Goal: Task Accomplishment & Management: Manage account settings

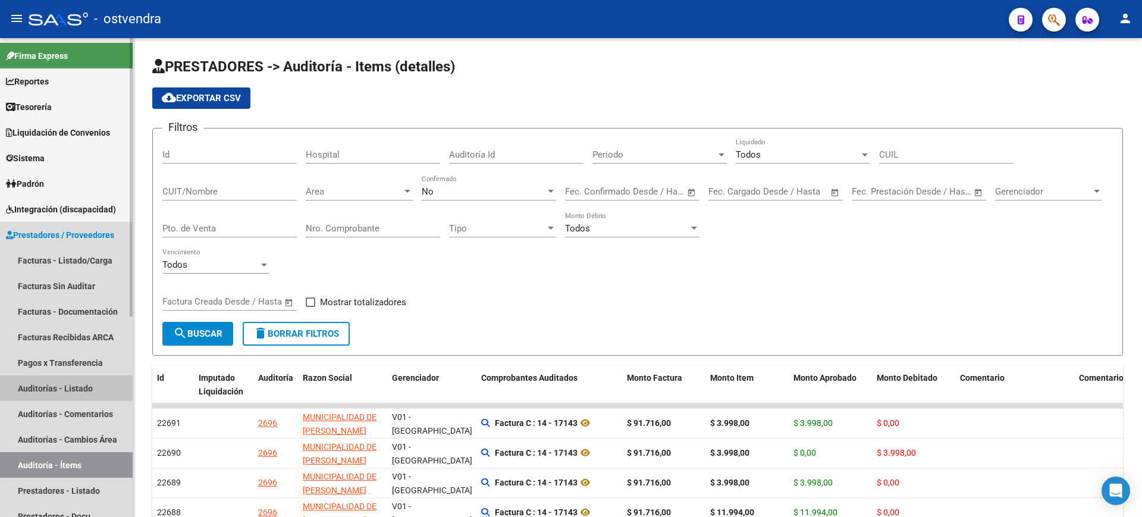
click at [85, 384] on link "Auditorías - Listado" at bounding box center [66, 388] width 133 height 26
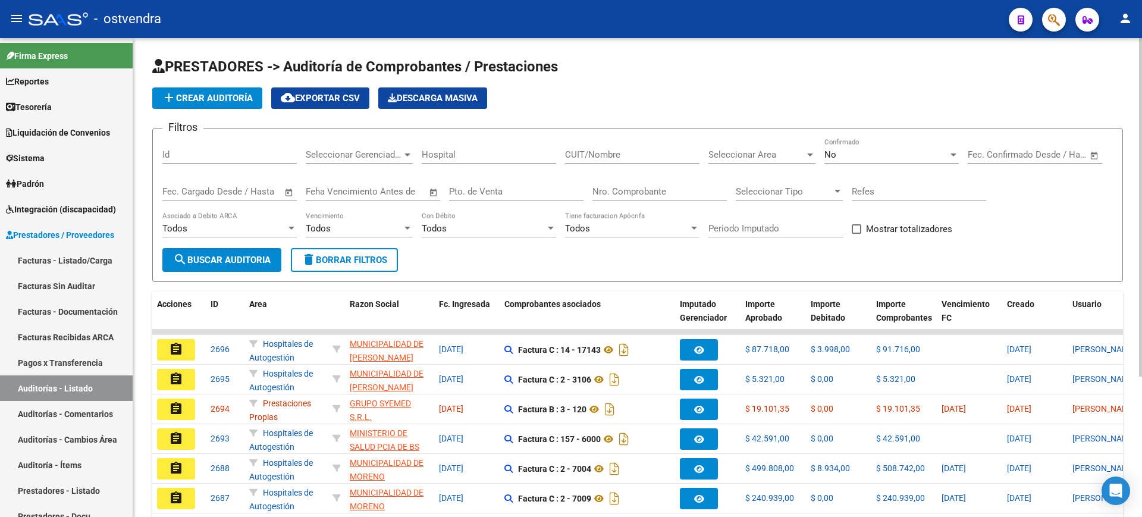
click at [629, 193] on input "Nro. Comprobante" at bounding box center [659, 191] width 134 height 11
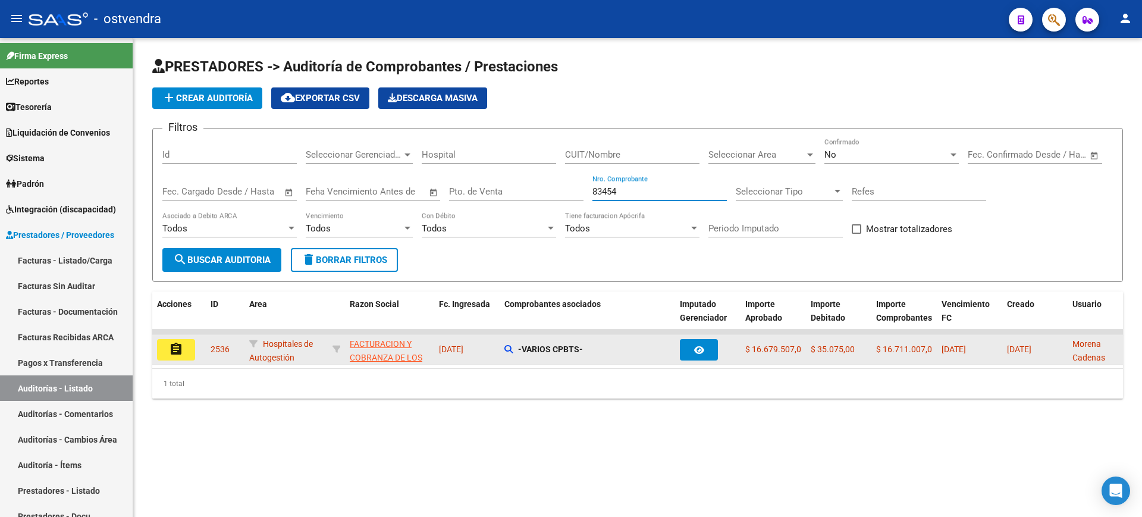
type input "83454"
click at [183, 351] on button "assignment" at bounding box center [176, 349] width 38 height 21
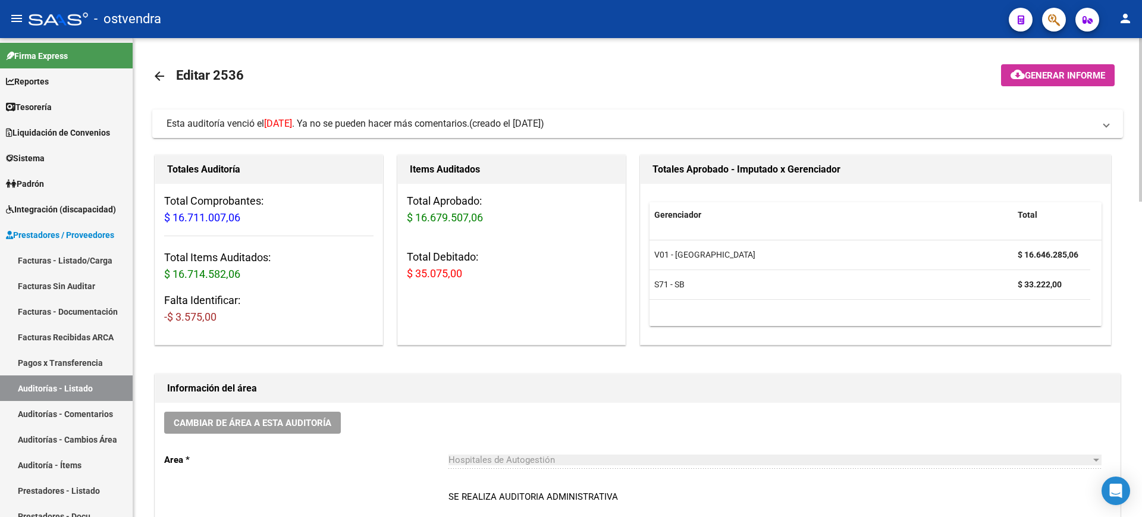
click at [424, 124] on span "Esta auditoría venció el [DATE] . Ya no se pueden hacer más comentarios." at bounding box center [317, 123] width 303 height 11
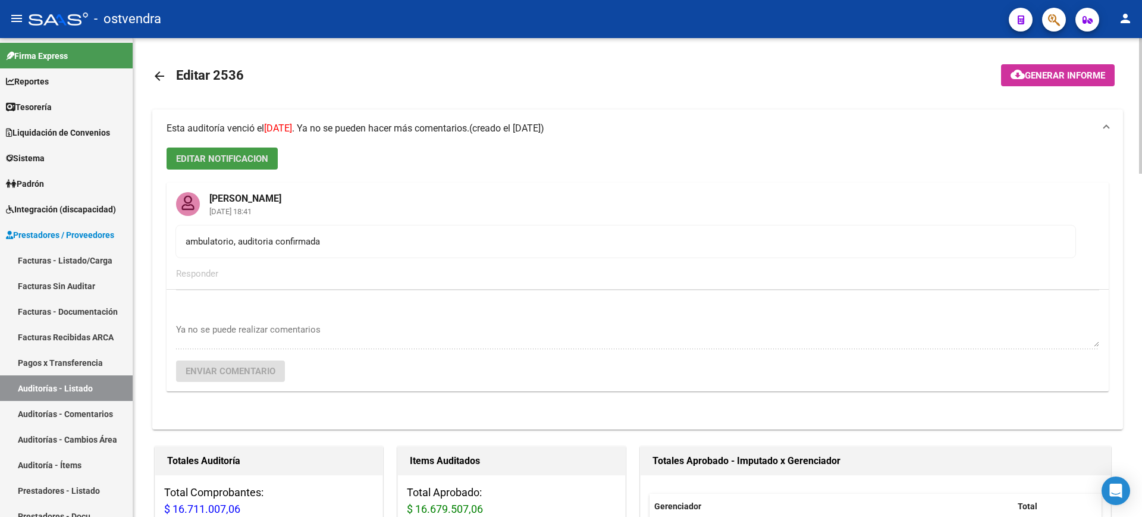
click at [256, 158] on span "EDITAR NOTIFICACION" at bounding box center [222, 158] width 92 height 11
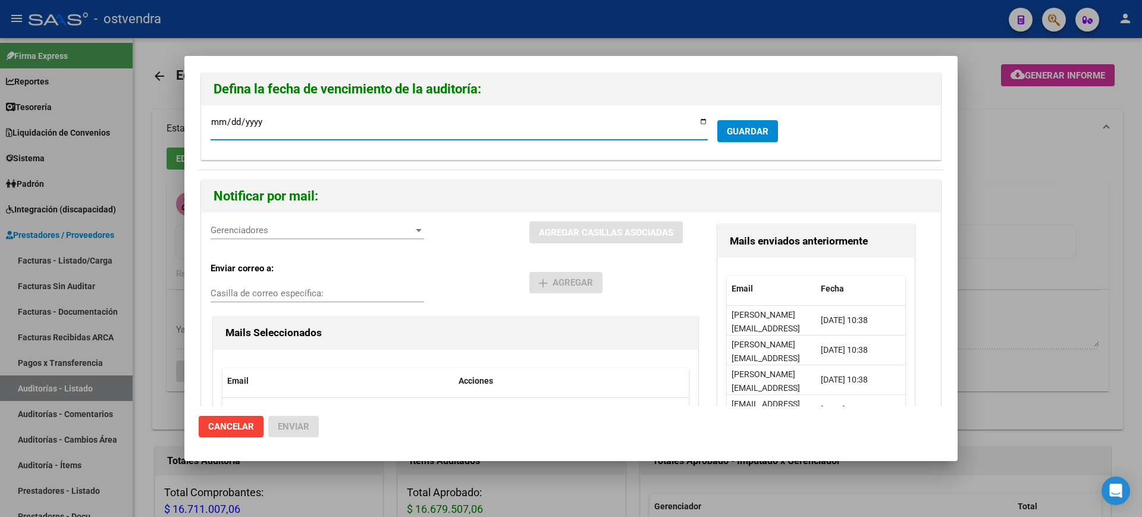
type input "[DATE]"
click at [736, 124] on button "GUARDAR" at bounding box center [747, 131] width 61 height 22
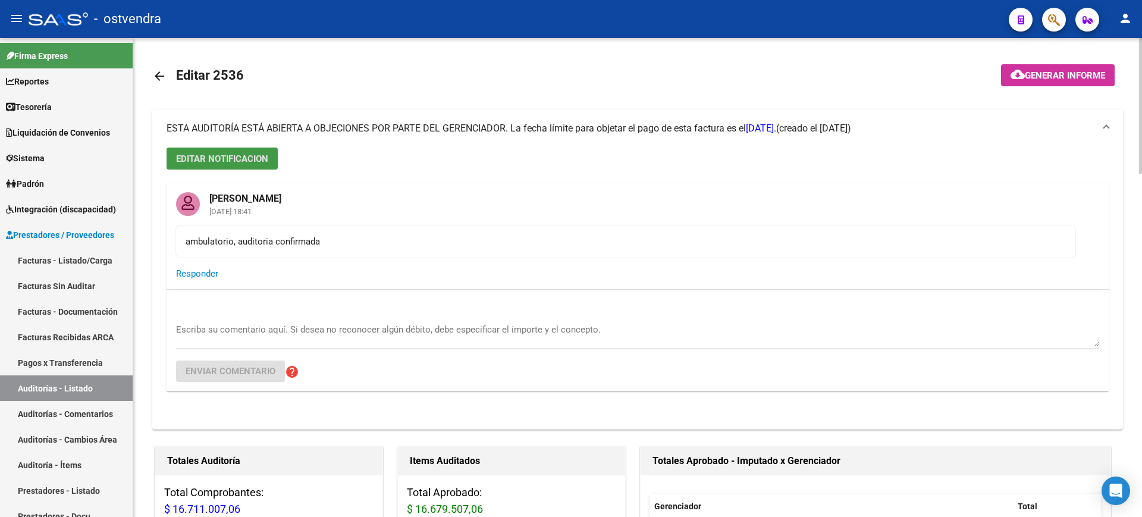
click at [1141, 140] on div at bounding box center [1140, 106] width 3 height 136
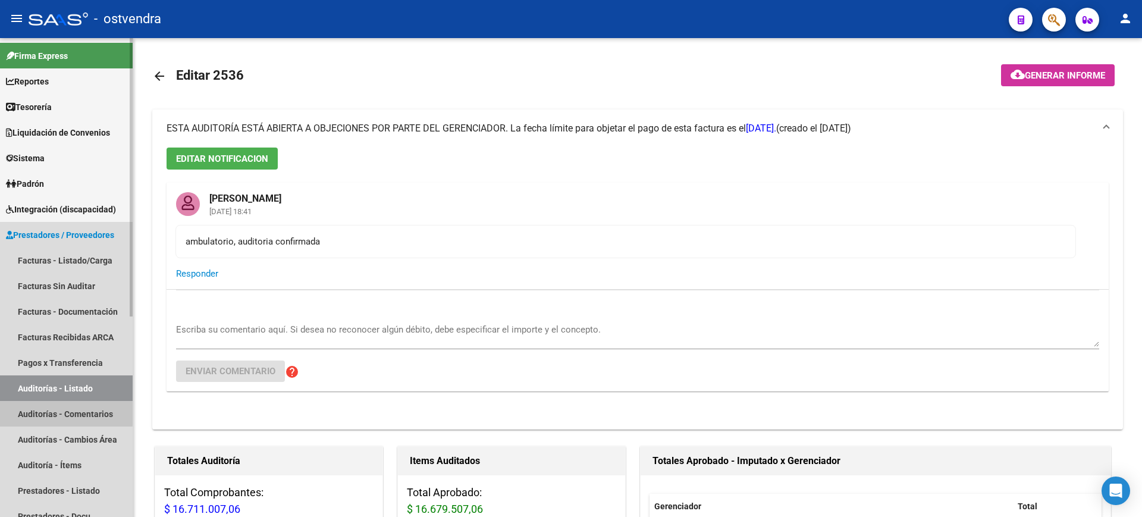
click at [59, 412] on link "Auditorías - Comentarios" at bounding box center [66, 414] width 133 height 26
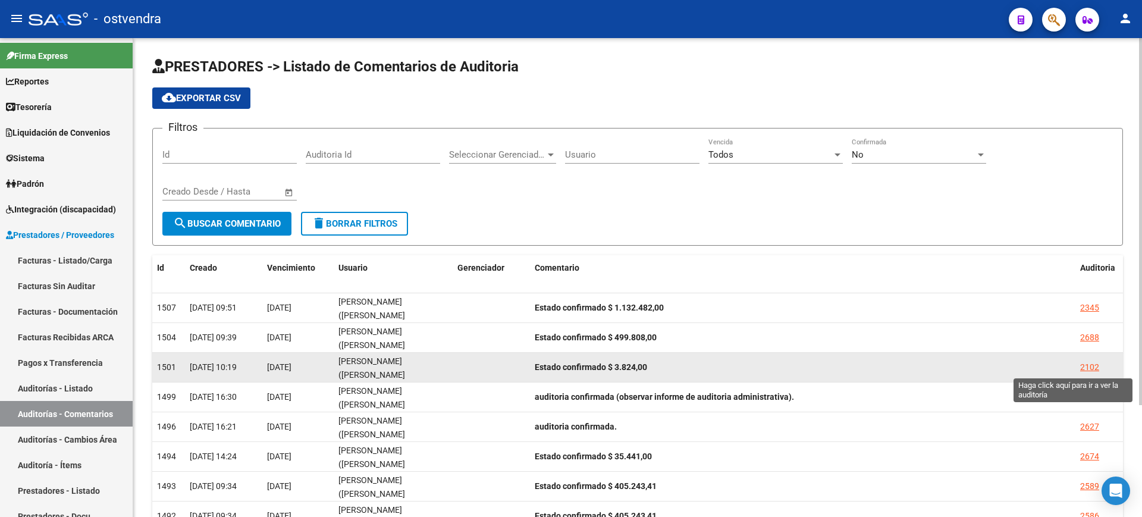
click at [1089, 367] on div "2102" at bounding box center [1089, 367] width 19 height 14
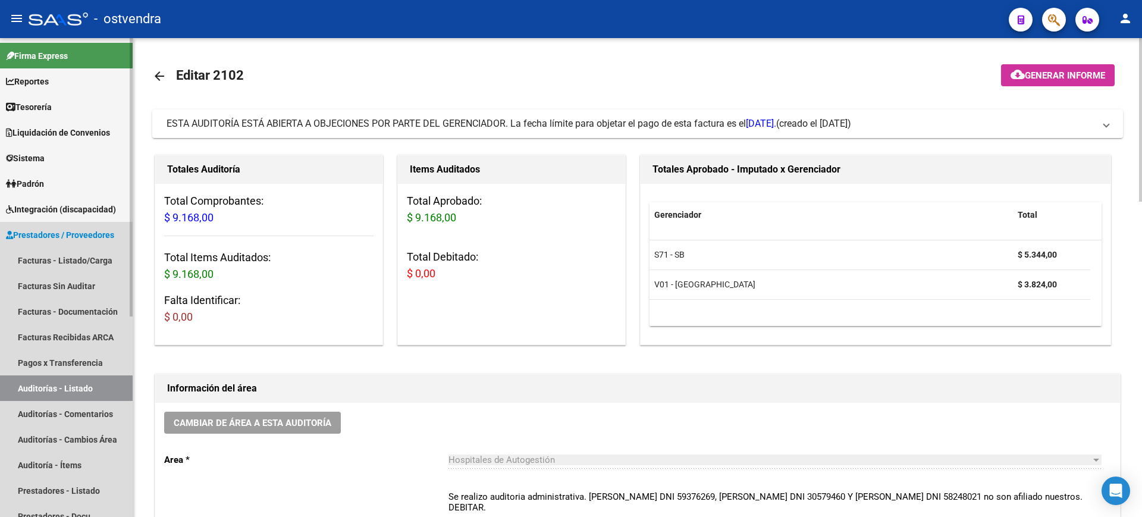
click at [94, 394] on link "Auditorías - Listado" at bounding box center [66, 388] width 133 height 26
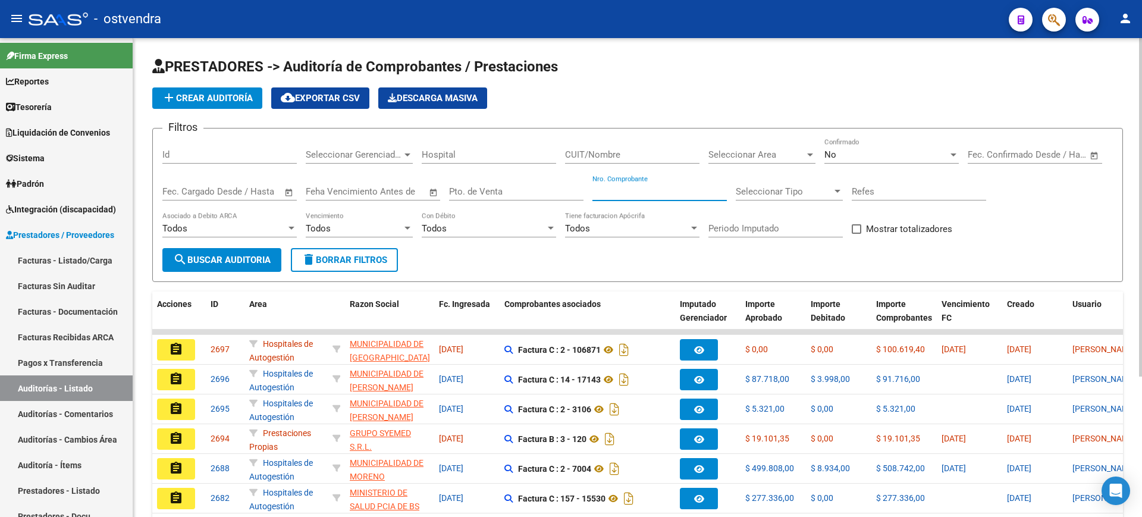
click at [658, 187] on input "Nro. Comprobante" at bounding box center [659, 191] width 134 height 11
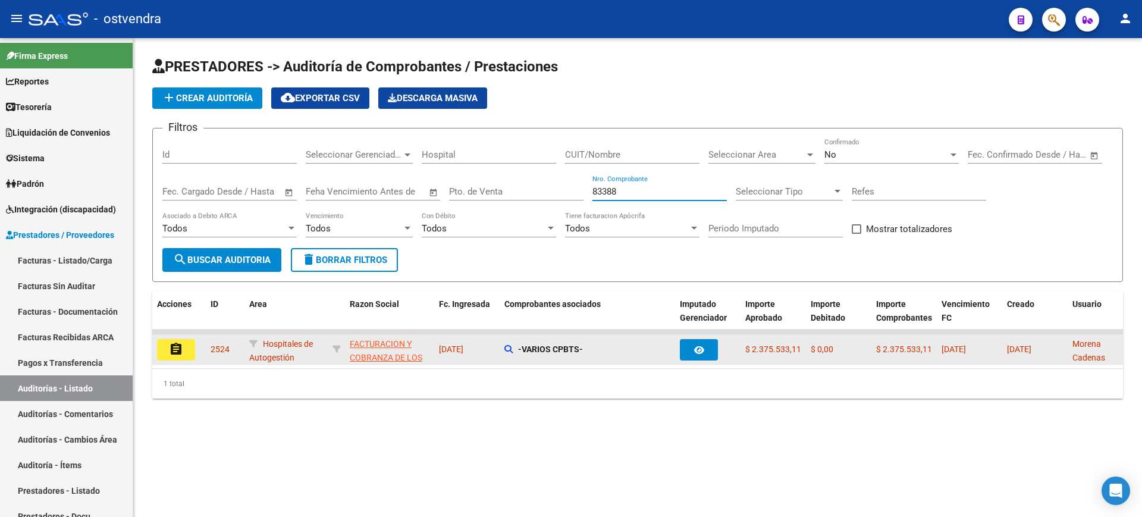
type input "83388"
click at [169, 351] on mat-icon "assignment" at bounding box center [176, 349] width 14 height 14
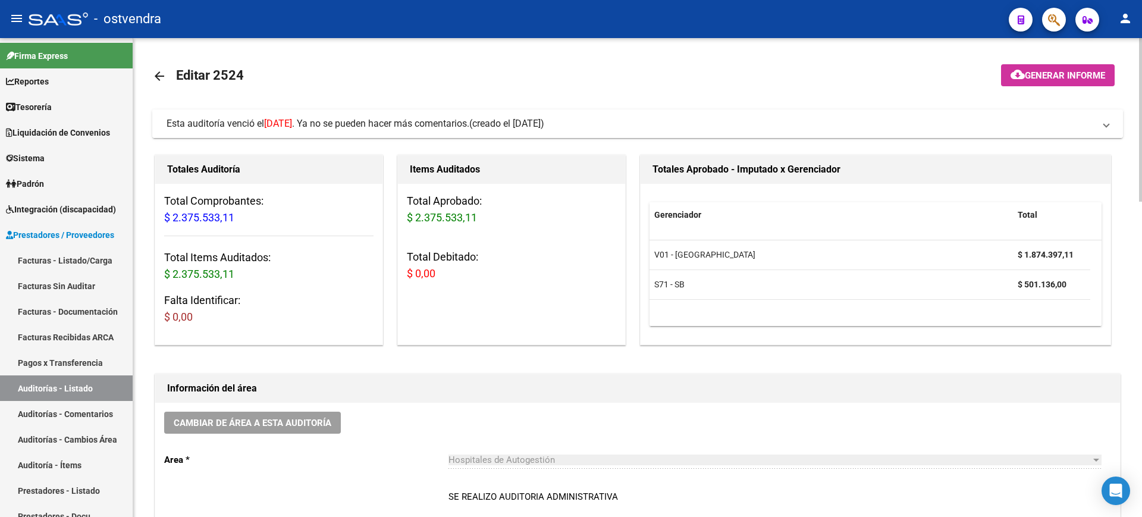
click at [453, 135] on mat-expansion-panel-header "Esta auditoría venció el [DATE] . Ya no se pueden hacer más comentarios. (cread…" at bounding box center [637, 123] width 970 height 29
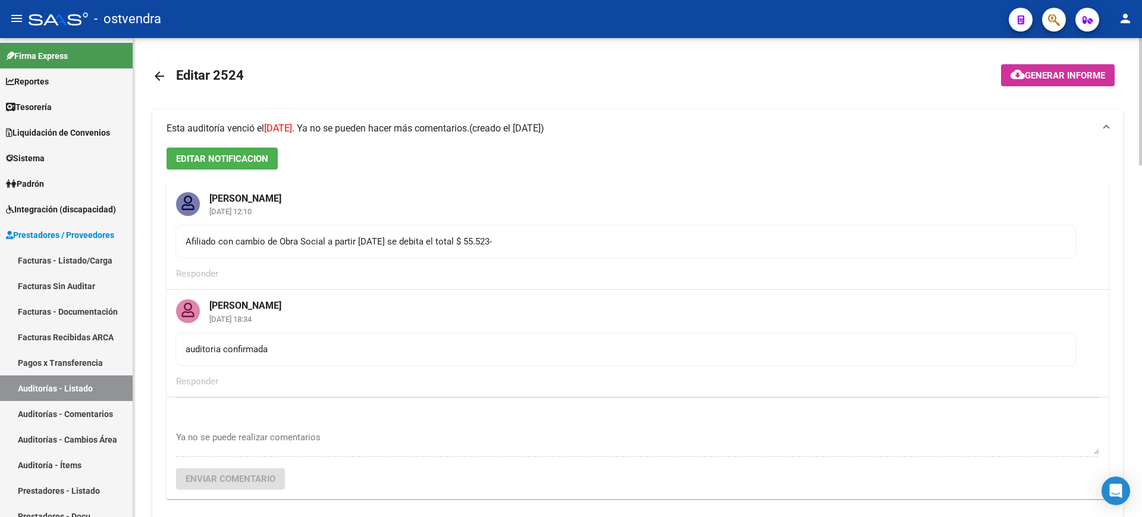
click at [263, 158] on span "EDITAR NOTIFICACION" at bounding box center [222, 158] width 92 height 11
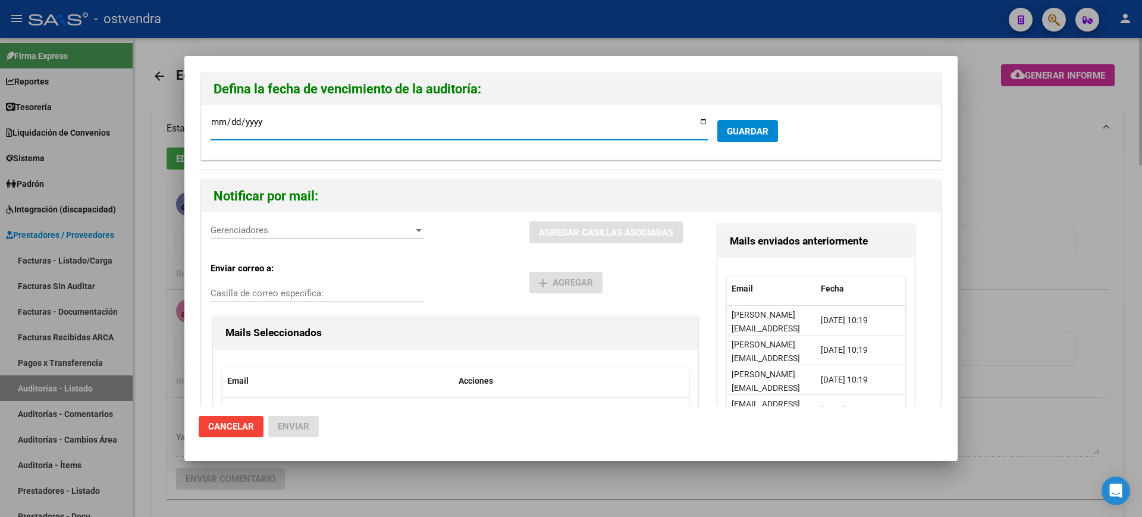
type input "[DATE]"
click at [744, 136] on button "GUARDAR" at bounding box center [747, 131] width 61 height 22
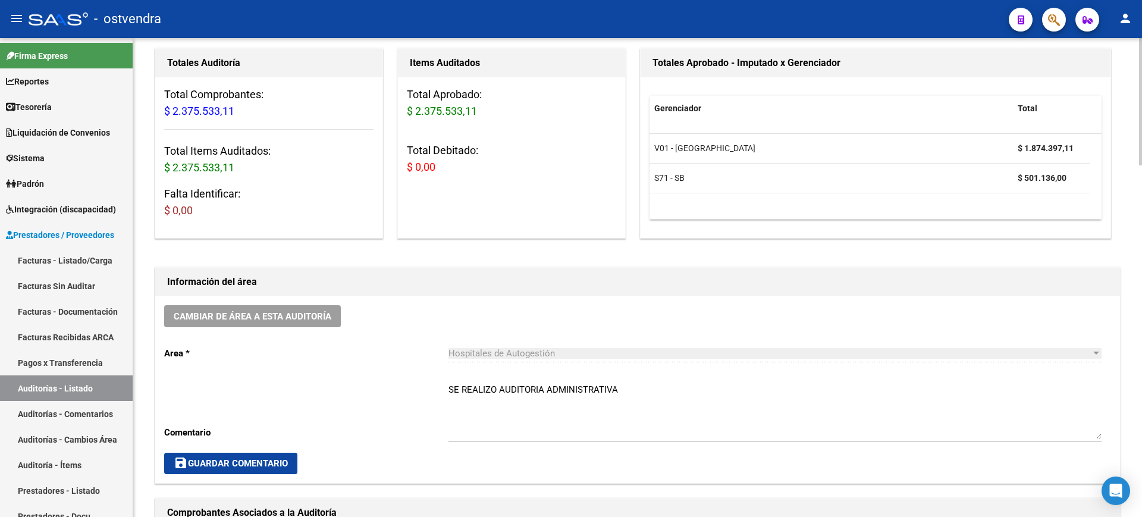
scroll to position [27, 0]
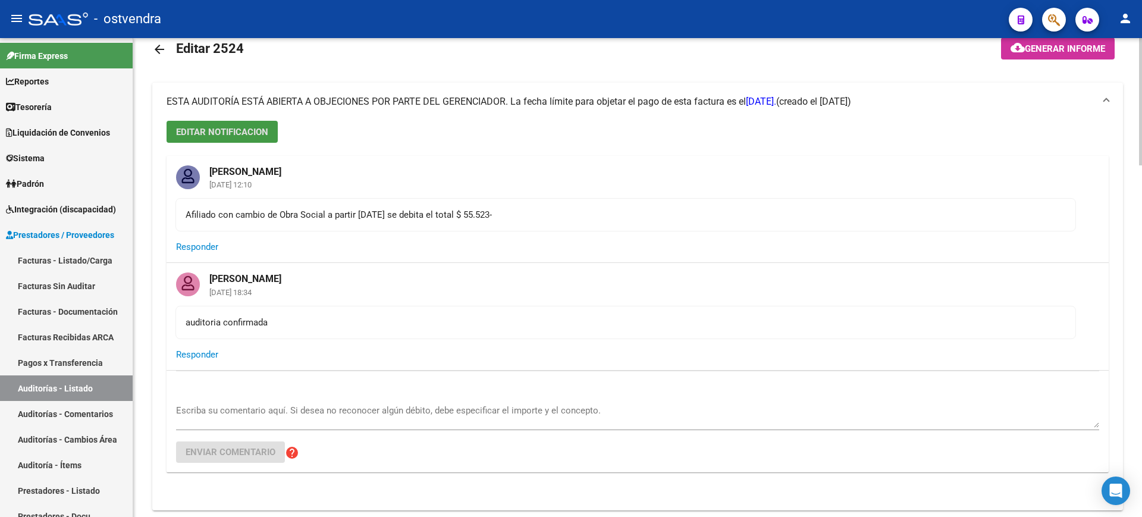
click at [1140, 105] on div at bounding box center [1140, 277] width 3 height 479
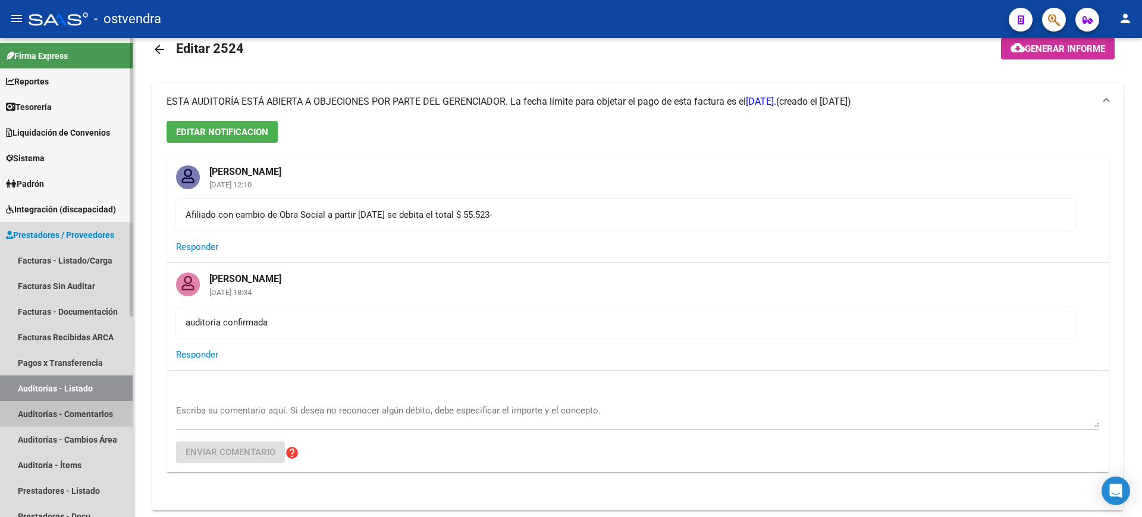
click at [70, 416] on link "Auditorías - Comentarios" at bounding box center [66, 414] width 133 height 26
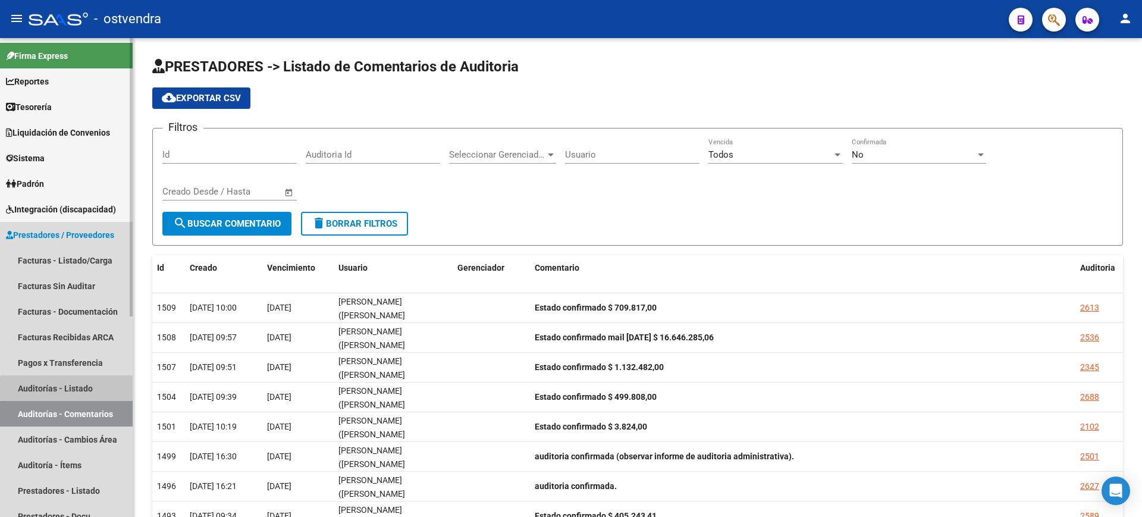
click at [95, 388] on link "Auditorías - Listado" at bounding box center [66, 388] width 133 height 26
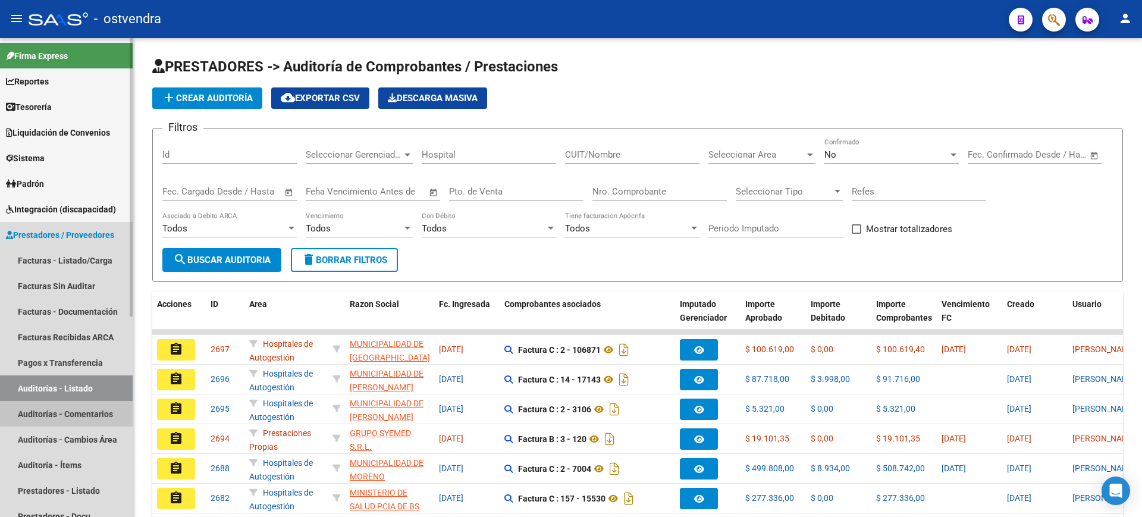
click at [90, 410] on link "Auditorías - Comentarios" at bounding box center [66, 414] width 133 height 26
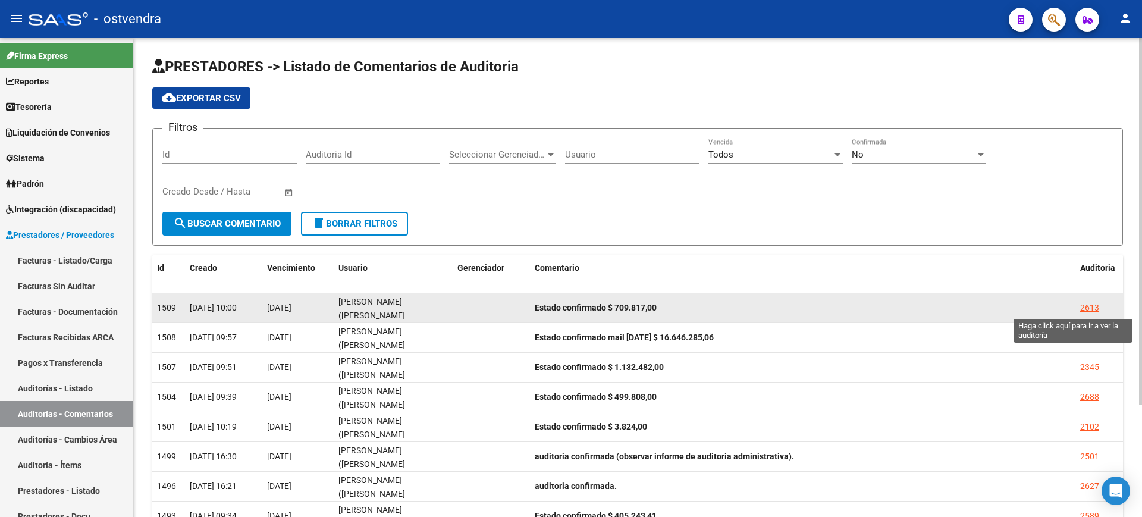
click at [1089, 303] on div "2613" at bounding box center [1089, 308] width 19 height 14
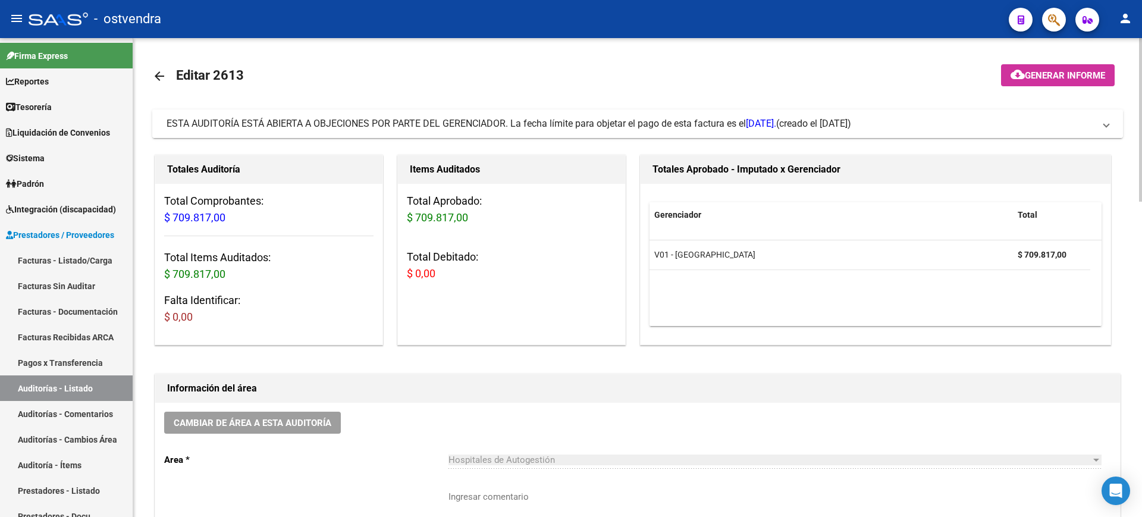
click at [696, 124] on span "ESTA AUDITORÍA ESTÁ ABIERTA A OBJECIONES POR PARTE DEL GERENCIADOR. La fecha lí…" at bounding box center [470, 123] width 609 height 11
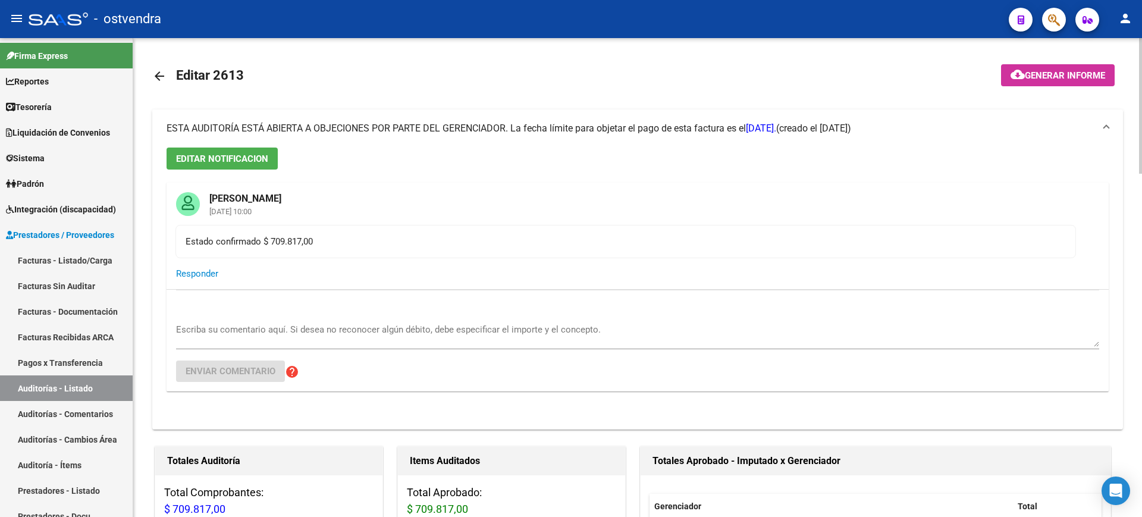
click at [696, 124] on span "ESTA AUDITORÍA ESTÁ ABIERTA A OBJECIONES POR PARTE DEL GERENCIADOR. La fecha lí…" at bounding box center [470, 127] width 609 height 11
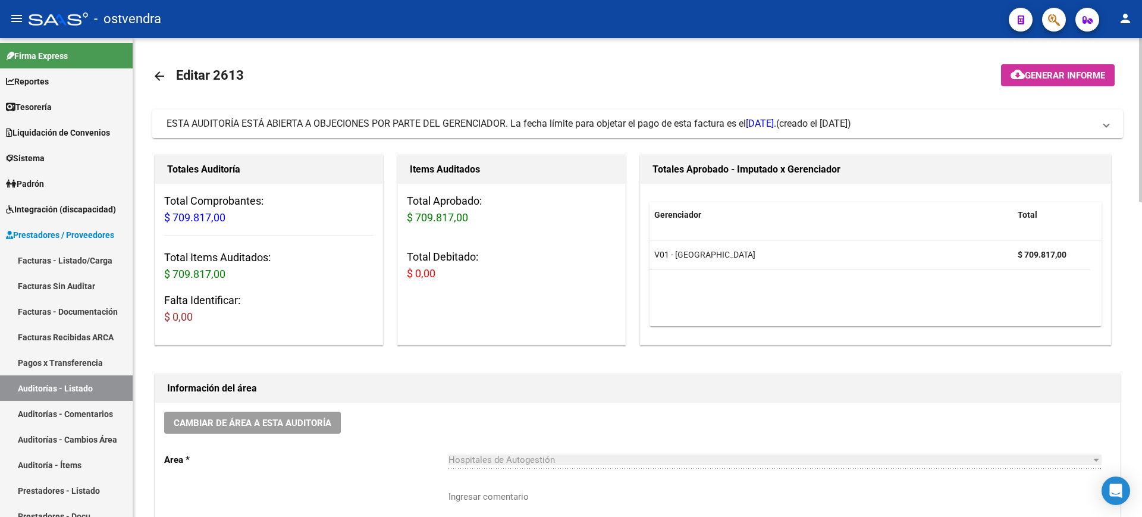
click at [696, 124] on span "ESTA AUDITORÍA ESTÁ ABIERTA A OBJECIONES POR PARTE DEL GERENCIADOR. La fecha lí…" at bounding box center [470, 123] width 609 height 11
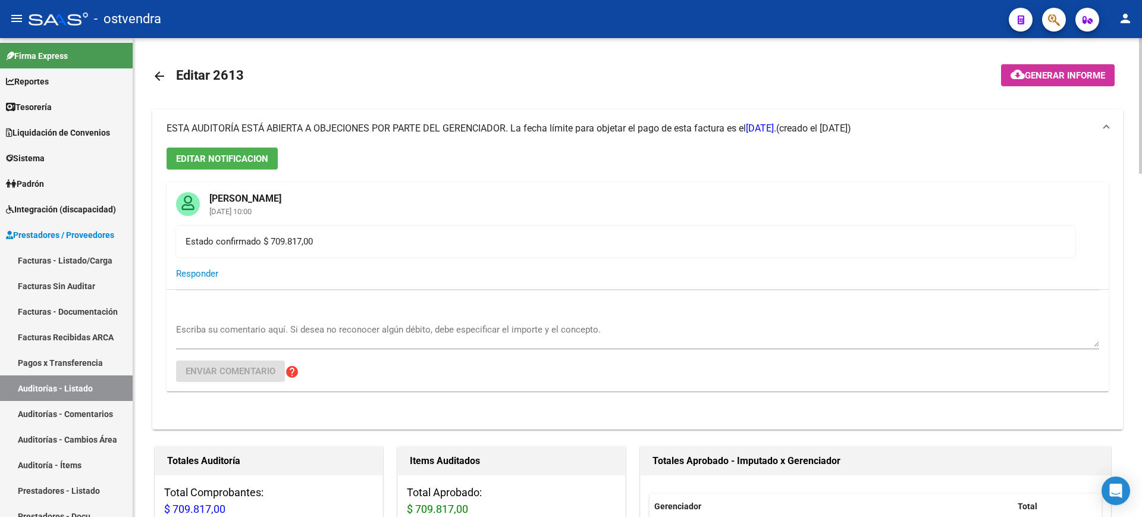
click at [696, 124] on span "ESTA AUDITORÍA ESTÁ ABIERTA A OBJECIONES POR PARTE DEL GERENCIADOR. La fecha lí…" at bounding box center [470, 127] width 609 height 11
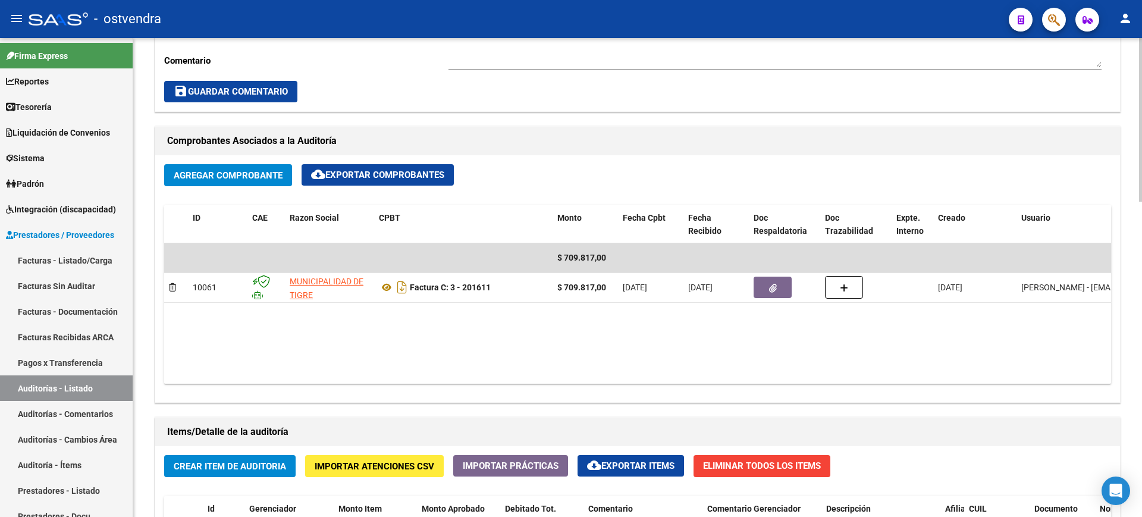
click at [1139, 395] on div at bounding box center [1140, 277] width 3 height 479
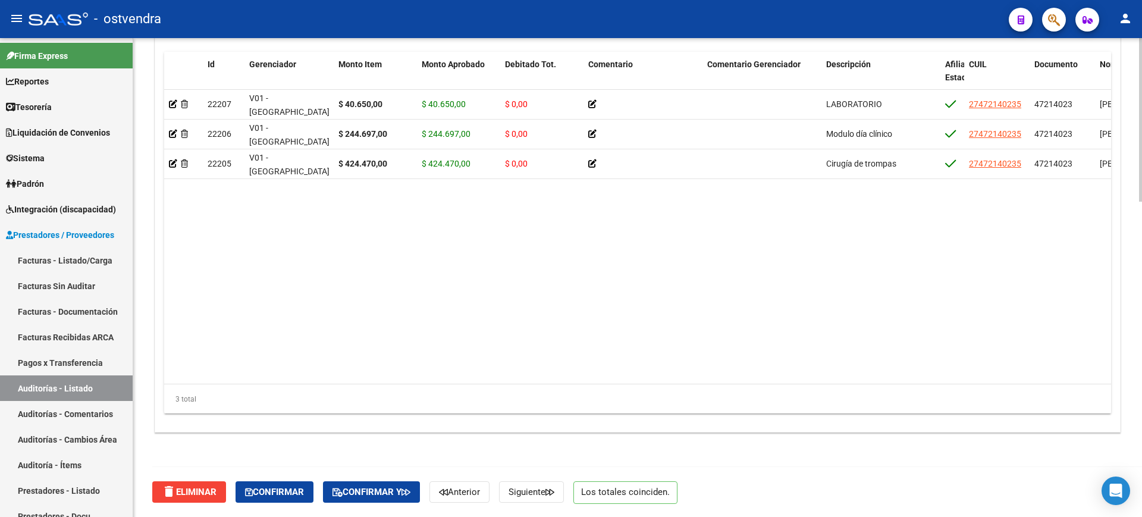
click at [1139, 395] on div at bounding box center [1140, 435] width 3 height 164
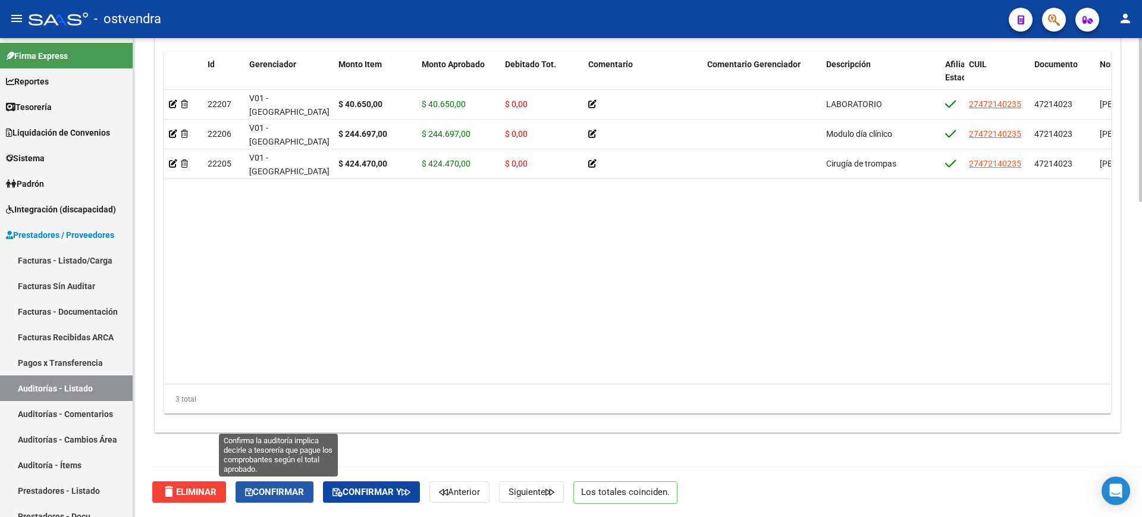
click at [293, 484] on button "Confirmar" at bounding box center [274, 491] width 78 height 21
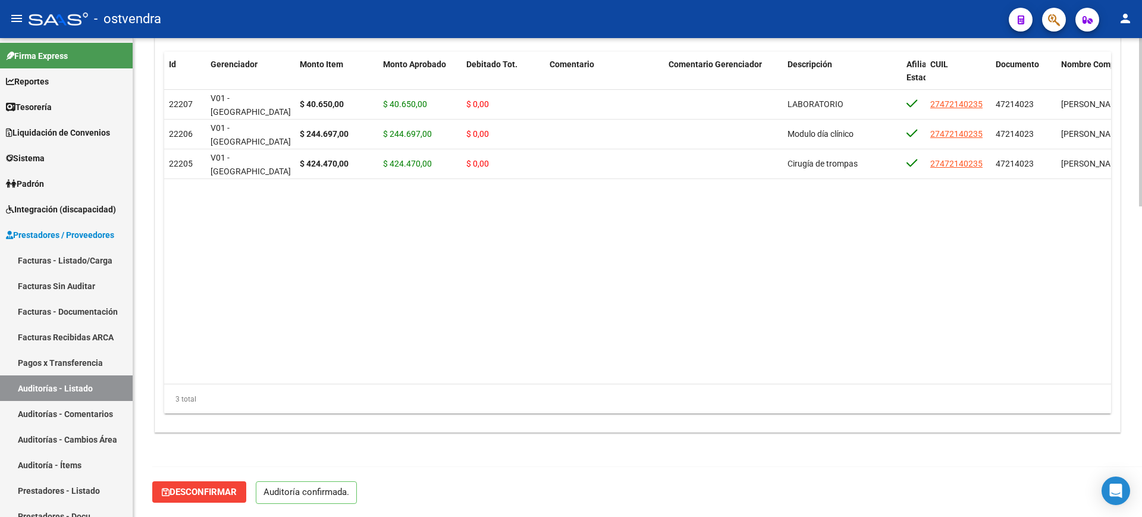
scroll to position [881, 0]
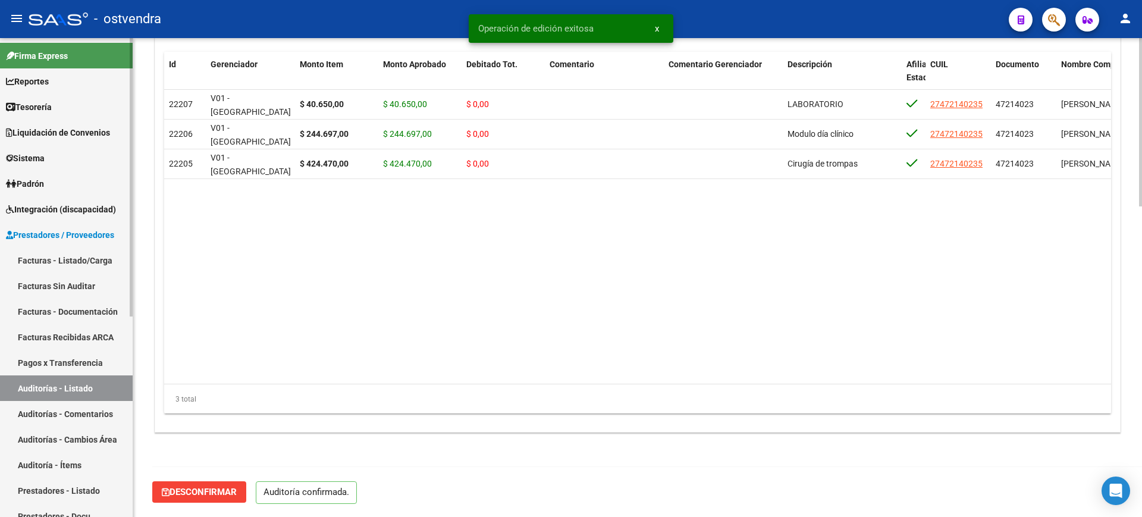
click at [53, 411] on link "Auditorías - Comentarios" at bounding box center [66, 414] width 133 height 26
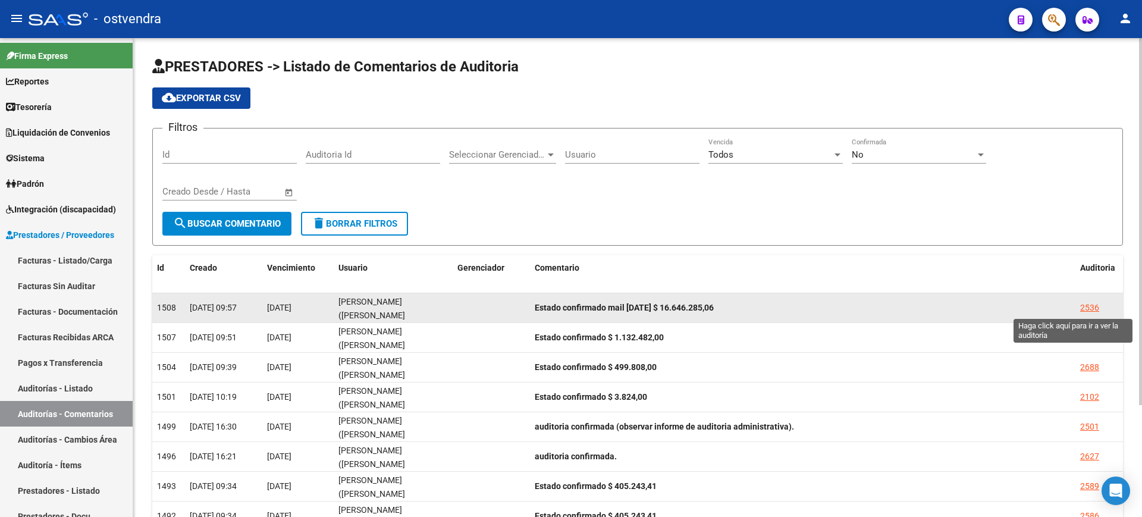
click at [1091, 308] on div "2536" at bounding box center [1089, 308] width 19 height 14
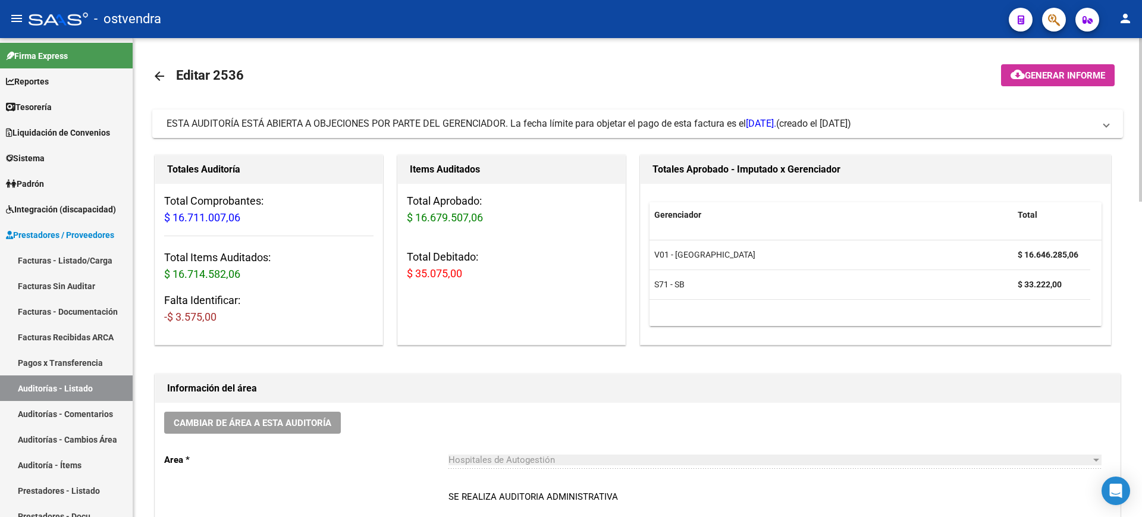
click at [819, 428] on div "Cambiar de área a esta auditoría Area * Hospitales de Autogestión Seleccionar a…" at bounding box center [637, 496] width 964 height 187
